Goal: Information Seeking & Learning: Understand process/instructions

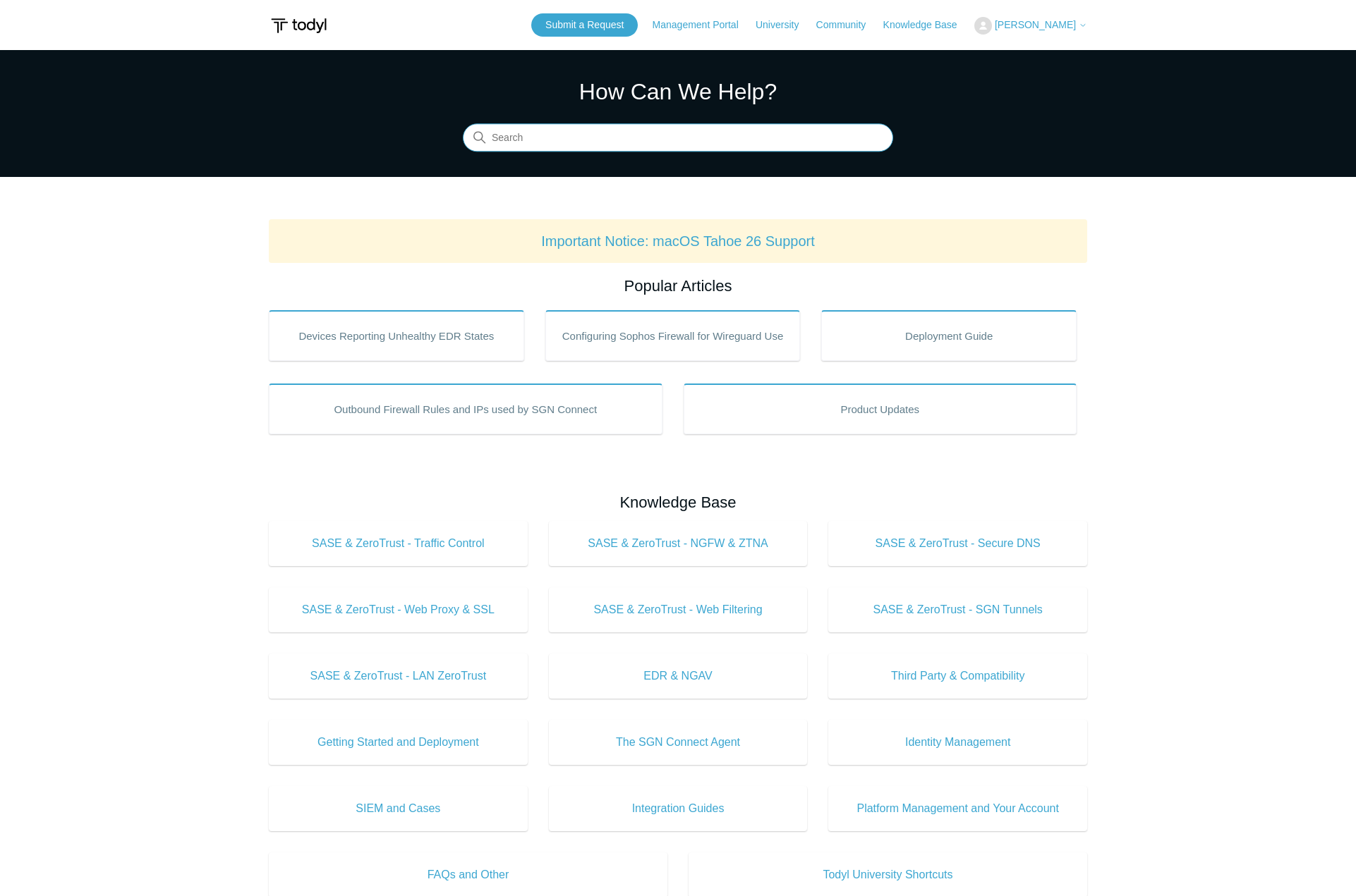
click at [599, 142] on input "Search" at bounding box center [678, 138] width 430 height 28
type input "command line uninstall"
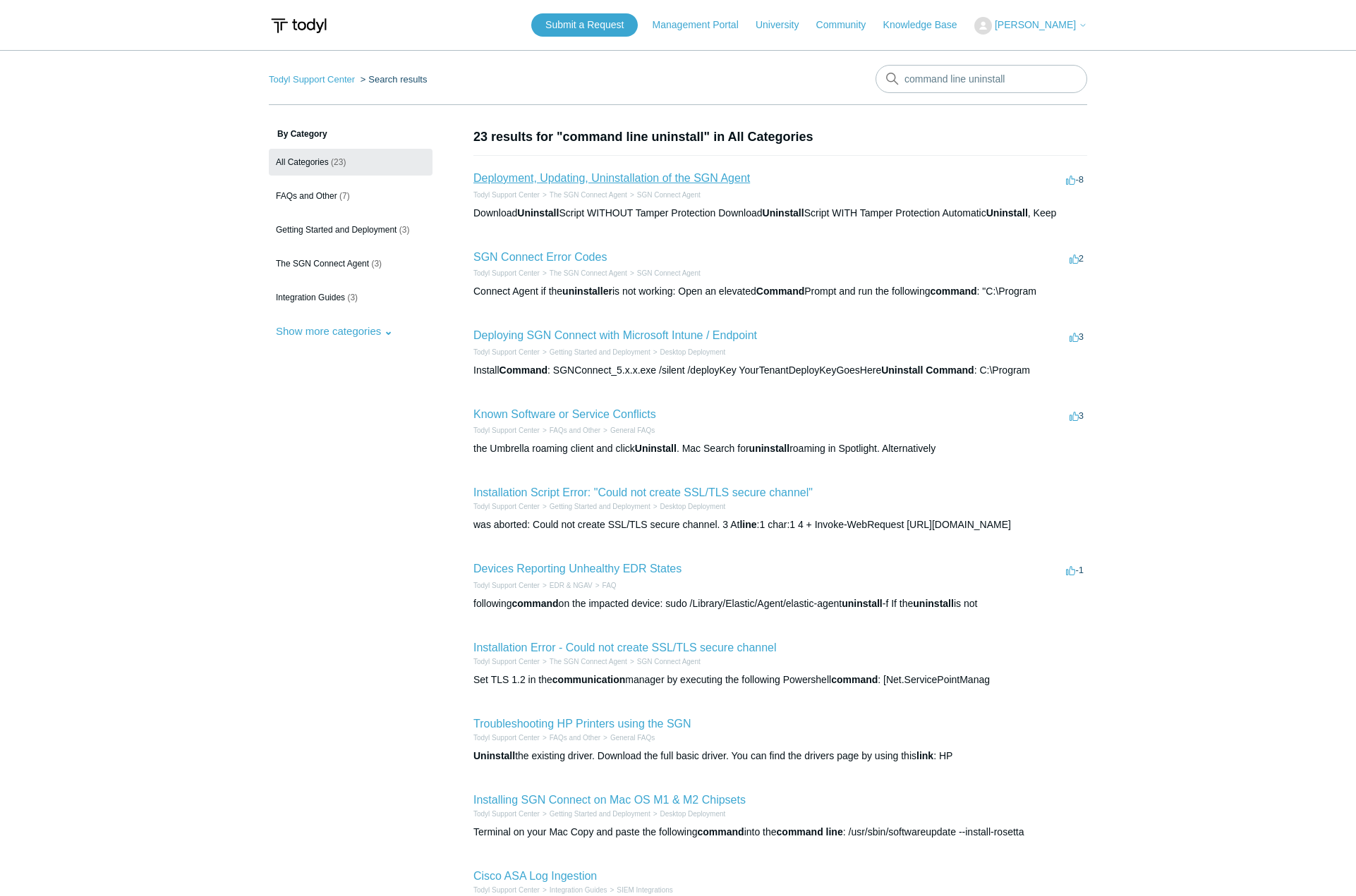
click at [570, 178] on link "Deployment, Updating, Uninstallation of the SGN Agent" at bounding box center [611, 178] width 276 height 12
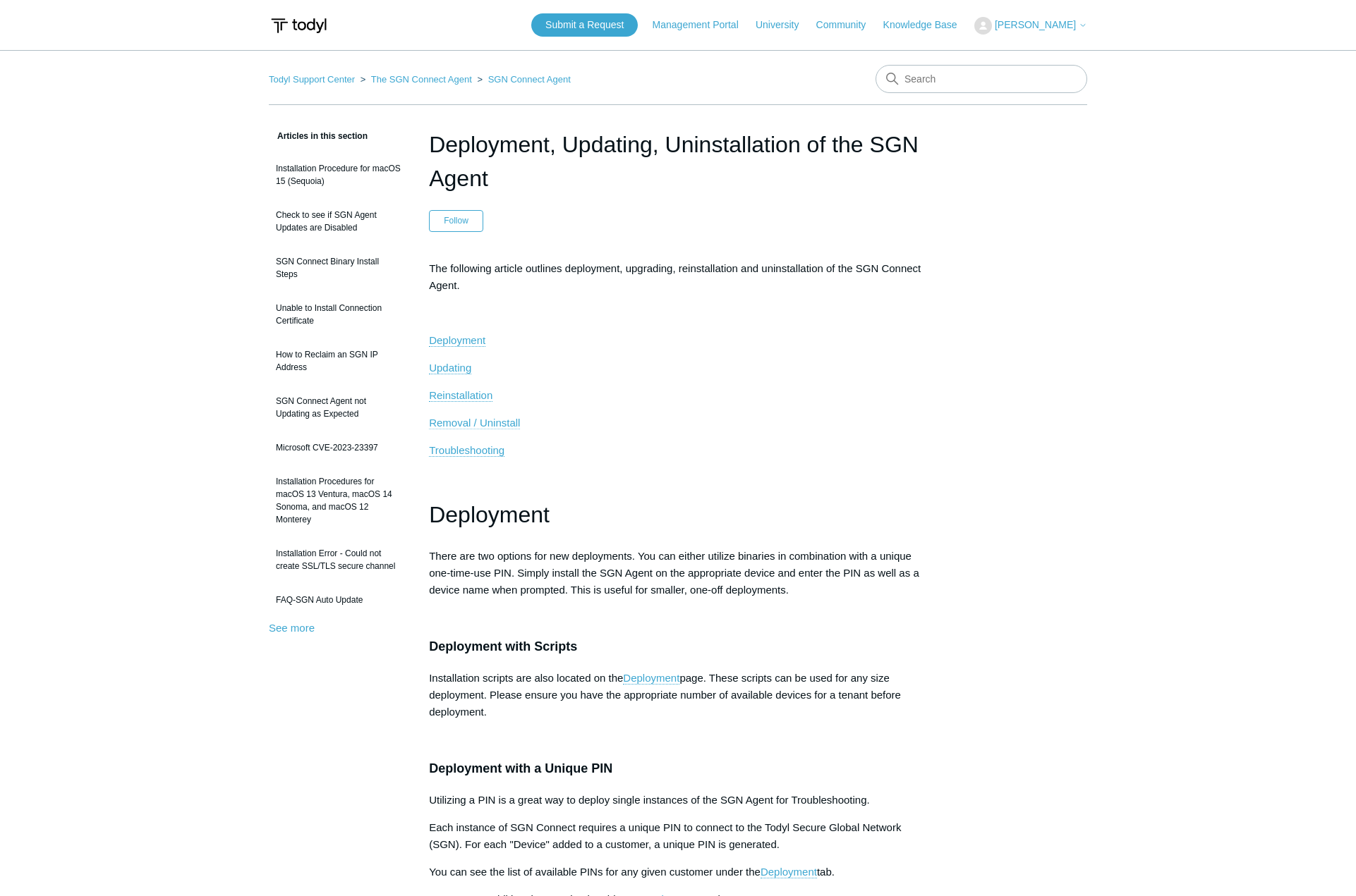
click at [468, 422] on span "Removal / Uninstall" at bounding box center [474, 422] width 91 height 12
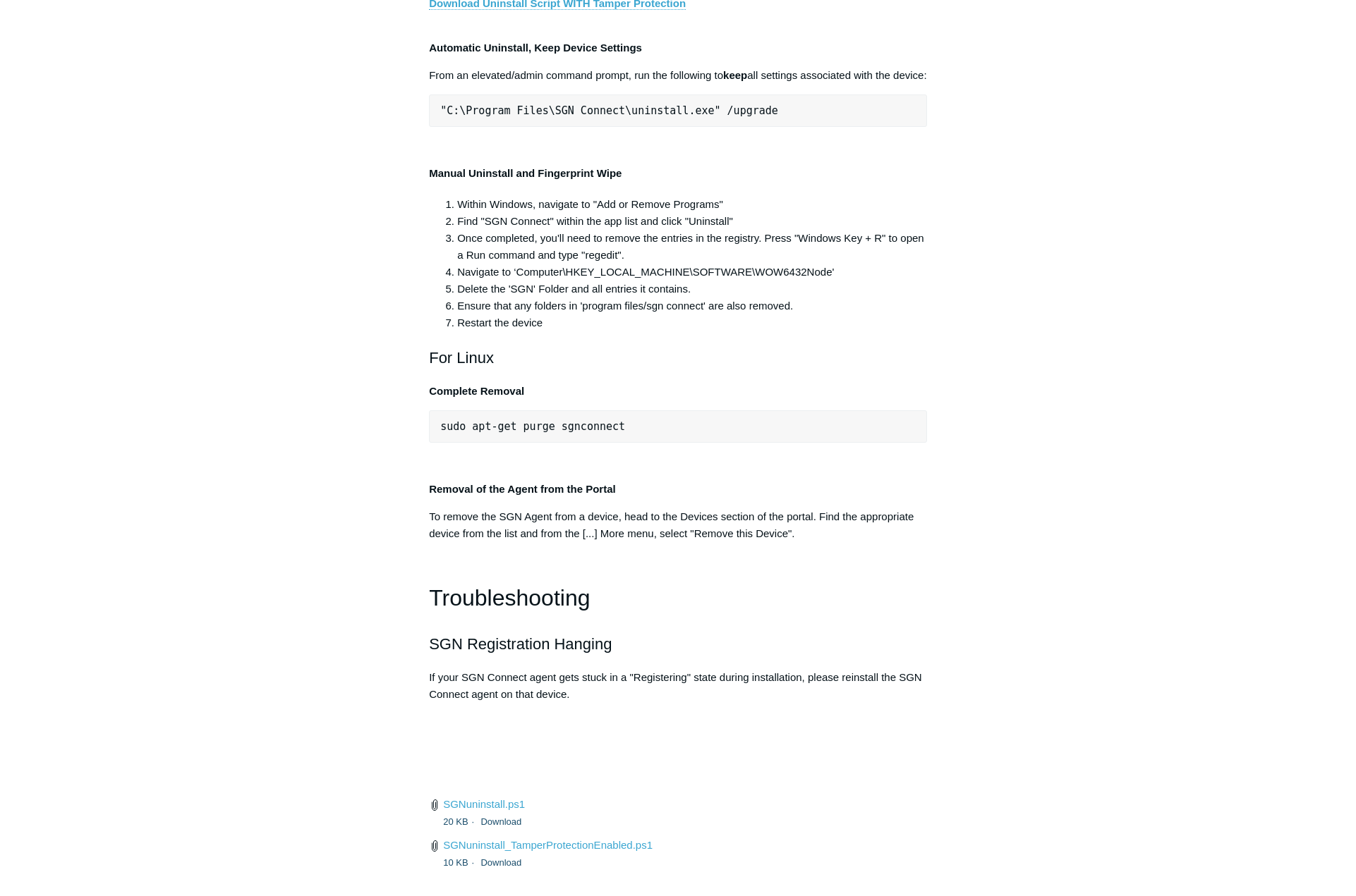
scroll to position [2742, 0]
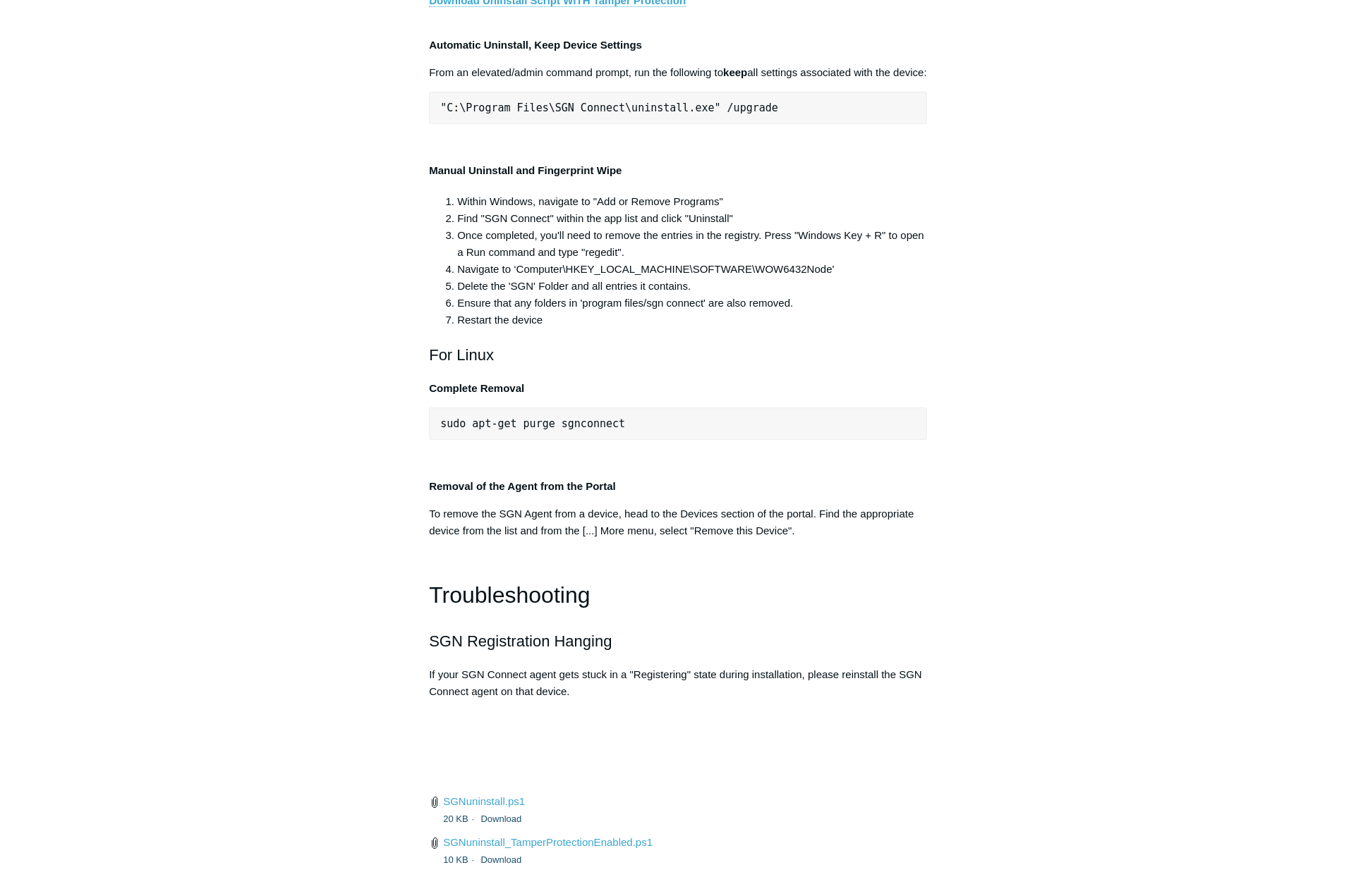
drag, startPoint x: 440, startPoint y: 294, endPoint x: 694, endPoint y: 277, distance: 254.6
drag, startPoint x: 694, startPoint y: 277, endPoint x: 682, endPoint y: 296, distance: 22.5
copy span ""C:\Program Files\SGN Connect\uninstall.exe""
